Goal: Find specific page/section: Find specific page/section

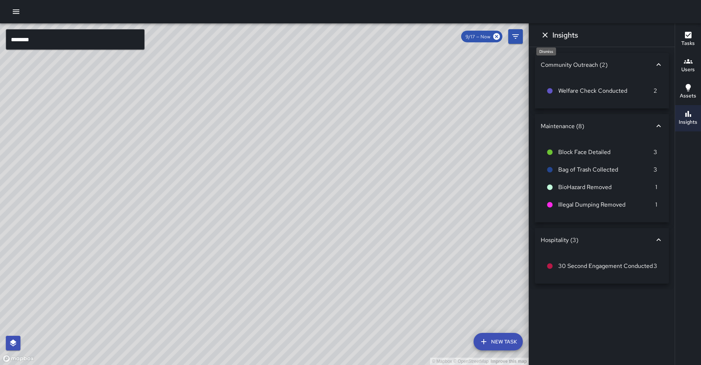
click at [549, 38] on icon "Dismiss" at bounding box center [545, 35] width 9 height 9
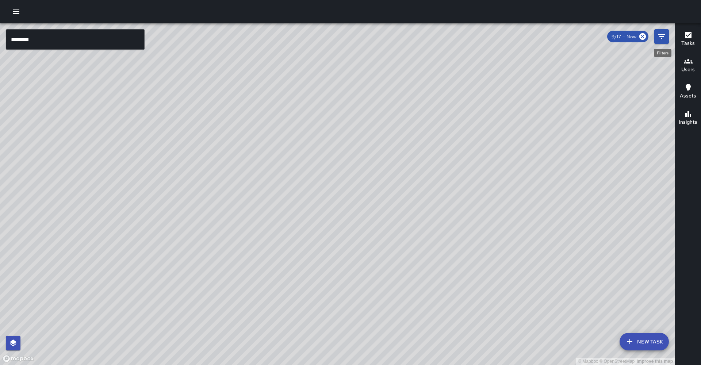
click at [666, 37] on icon "Filters" at bounding box center [662, 36] width 9 height 9
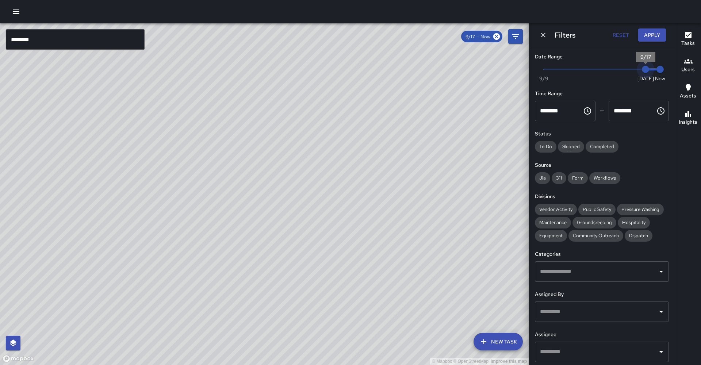
type input "*"
drag, startPoint x: 642, startPoint y: 67, endPoint x: 632, endPoint y: 69, distance: 9.7
click at [632, 69] on span "9/16" at bounding box center [631, 69] width 7 height 7
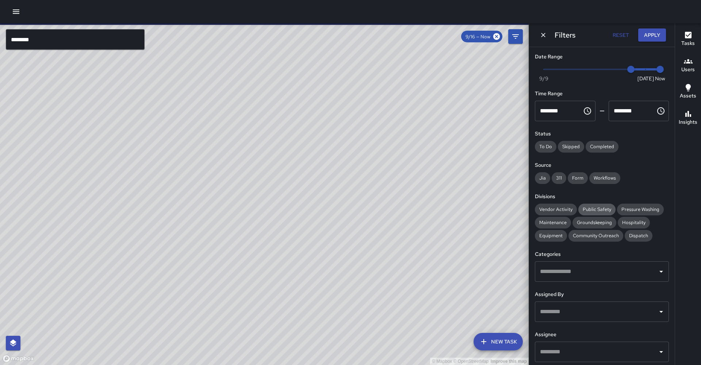
click at [583, 206] on span "Public Safety" at bounding box center [597, 209] width 37 height 6
click at [569, 233] on span "Community Outreach" at bounding box center [596, 236] width 55 height 6
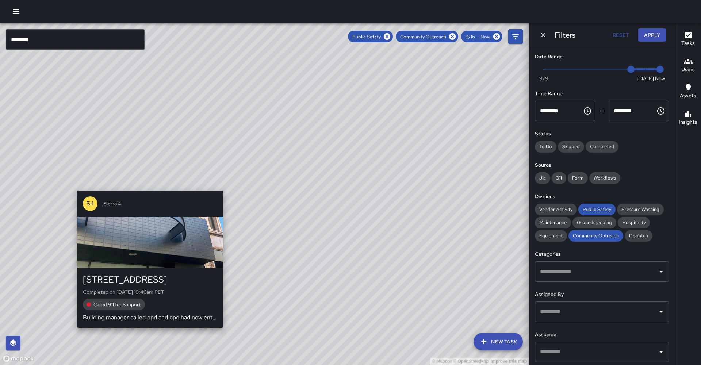
click at [147, 328] on div "© Mapbox © OpenStreetMap Improve this map S4 Sierra 4 1500 Broadway Completed o…" at bounding box center [264, 194] width 529 height 342
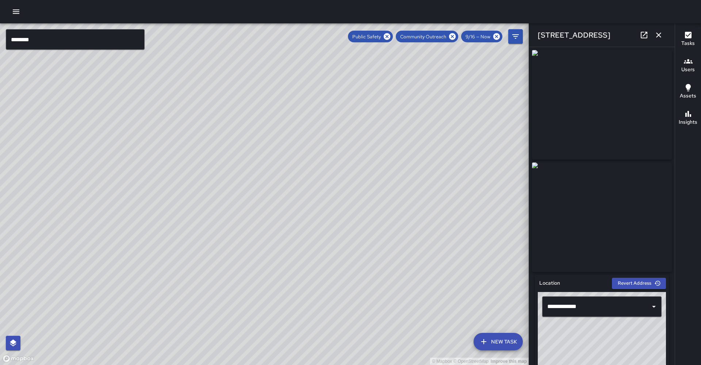
click at [648, 33] on icon at bounding box center [644, 35] width 9 height 9
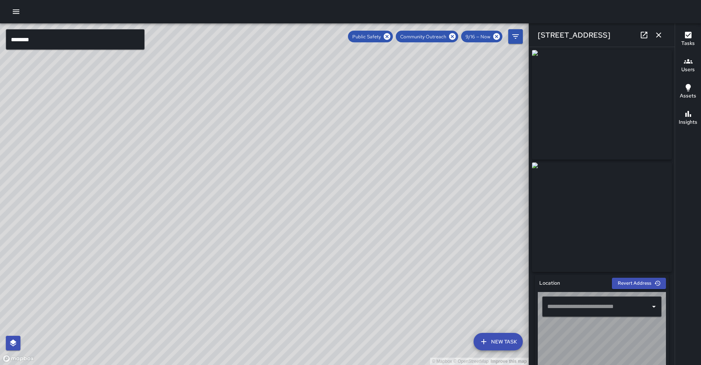
type input "**********"
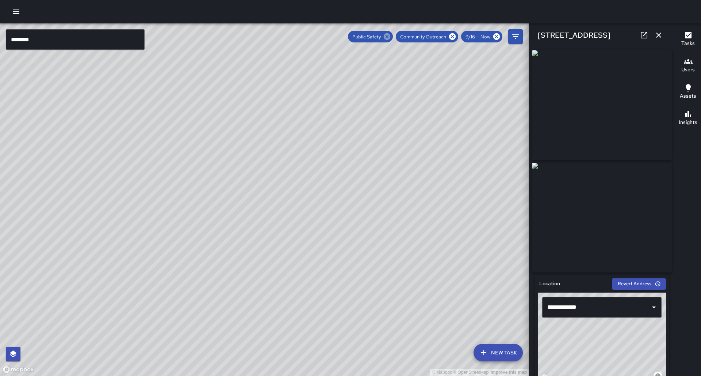
click at [391, 39] on icon at bounding box center [387, 36] width 7 height 7
click at [457, 41] on div "Community Outreach" at bounding box center [427, 37] width 62 height 12
click at [457, 38] on icon at bounding box center [453, 37] width 8 height 8
click at [658, 38] on icon "button" at bounding box center [659, 35] width 9 height 9
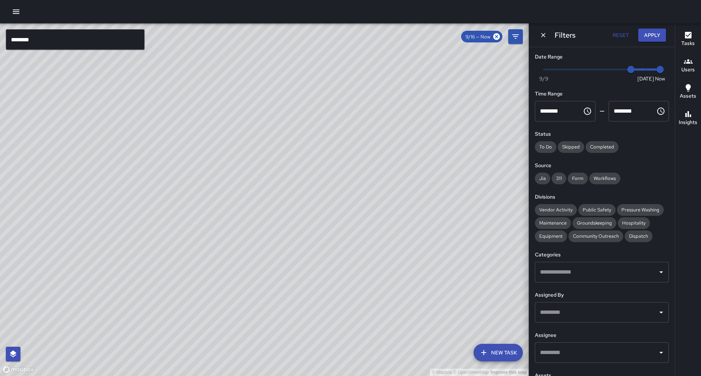
click at [620, 34] on button "Reset" at bounding box center [620, 35] width 23 height 14
type input "*"
drag, startPoint x: 429, startPoint y: 94, endPoint x: 404, endPoint y: 128, distance: 42.6
click at [404, 128] on div "© Mapbox © OpenStreetMap Improve this map" at bounding box center [264, 199] width 529 height 352
drag, startPoint x: 406, startPoint y: 127, endPoint x: 380, endPoint y: 168, distance: 48.1
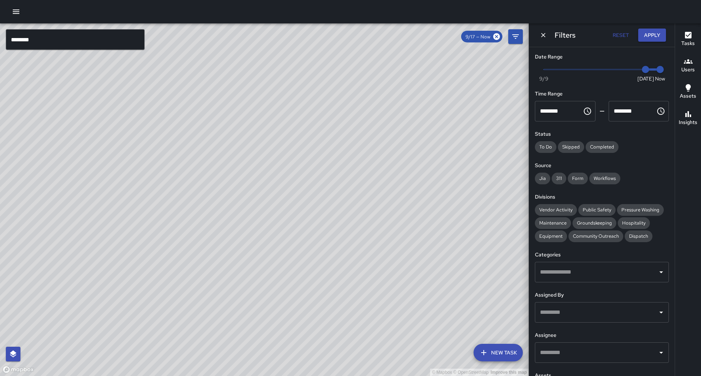
click at [380, 168] on div "© Mapbox © OpenStreetMap Improve this map" at bounding box center [264, 199] width 529 height 352
